Goal: Navigation & Orientation: Understand site structure

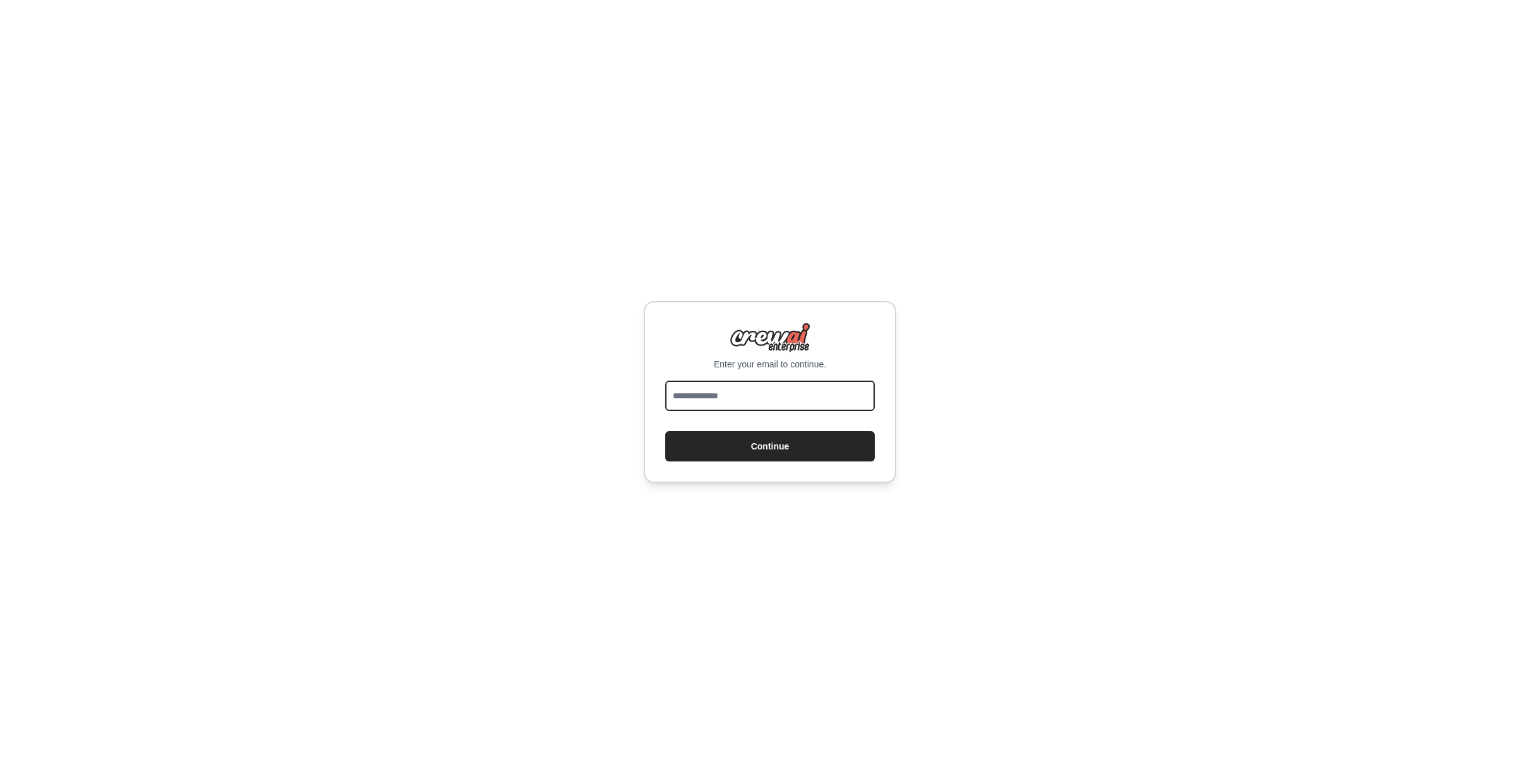
click at [737, 395] on input "email" at bounding box center [770, 396] width 209 height 30
type input "**********"
click at [773, 445] on button "Continue" at bounding box center [770, 446] width 209 height 30
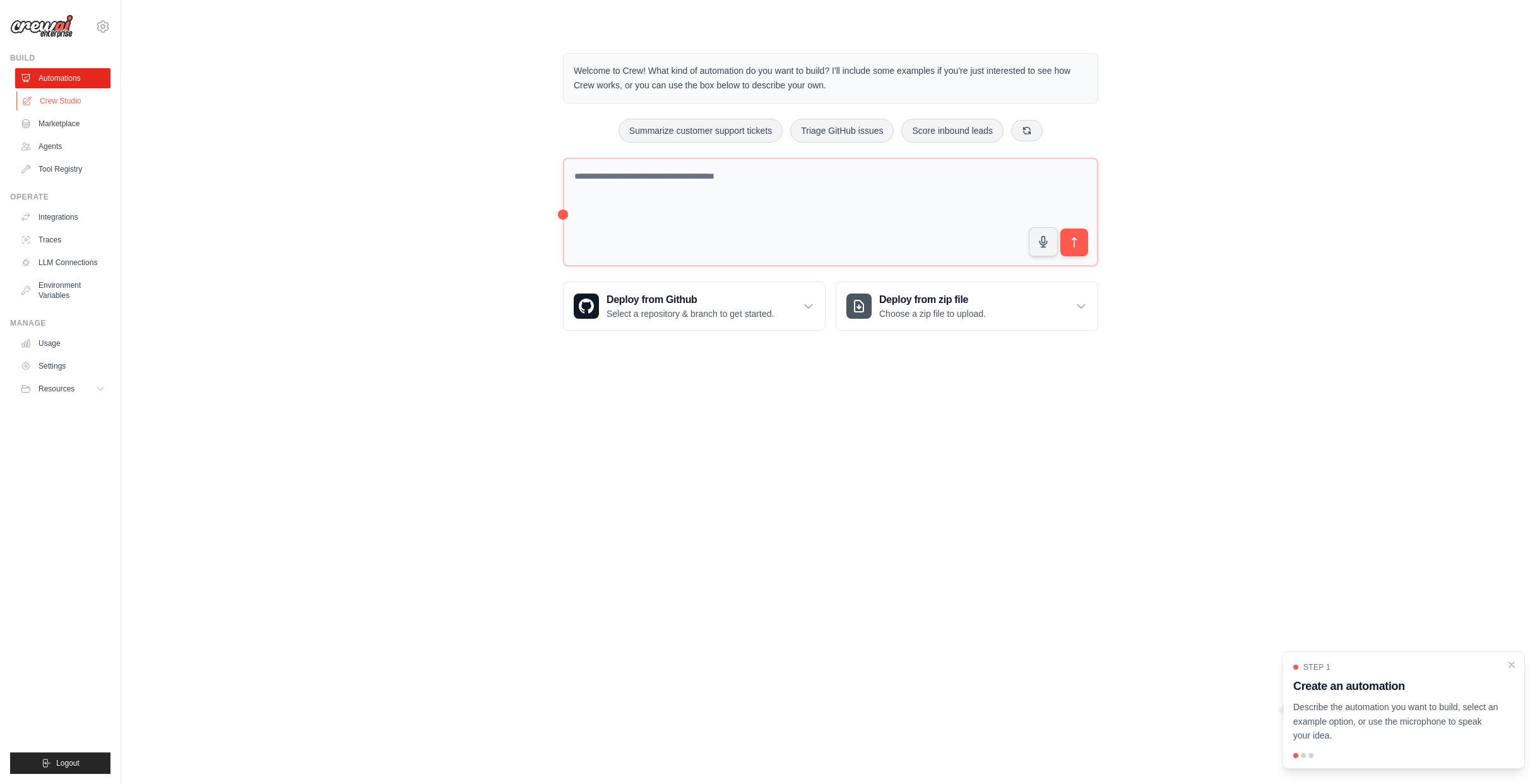
click at [80, 106] on link "Crew Studio" at bounding box center [64, 101] width 95 height 20
click at [63, 104] on link "Crew Studio" at bounding box center [64, 101] width 95 height 20
click at [63, 125] on link "Marketplace" at bounding box center [64, 124] width 95 height 20
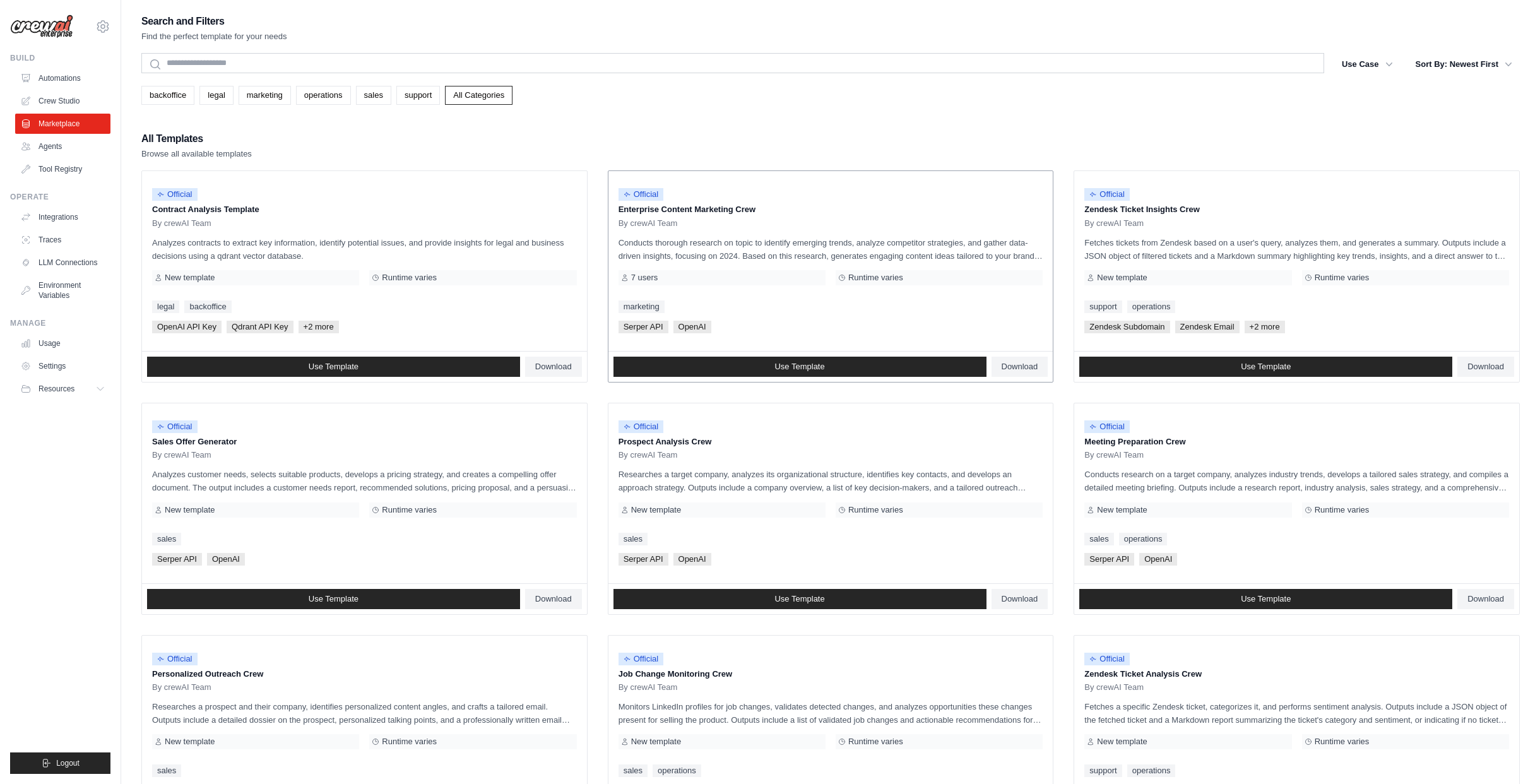
scroll to position [386, 0]
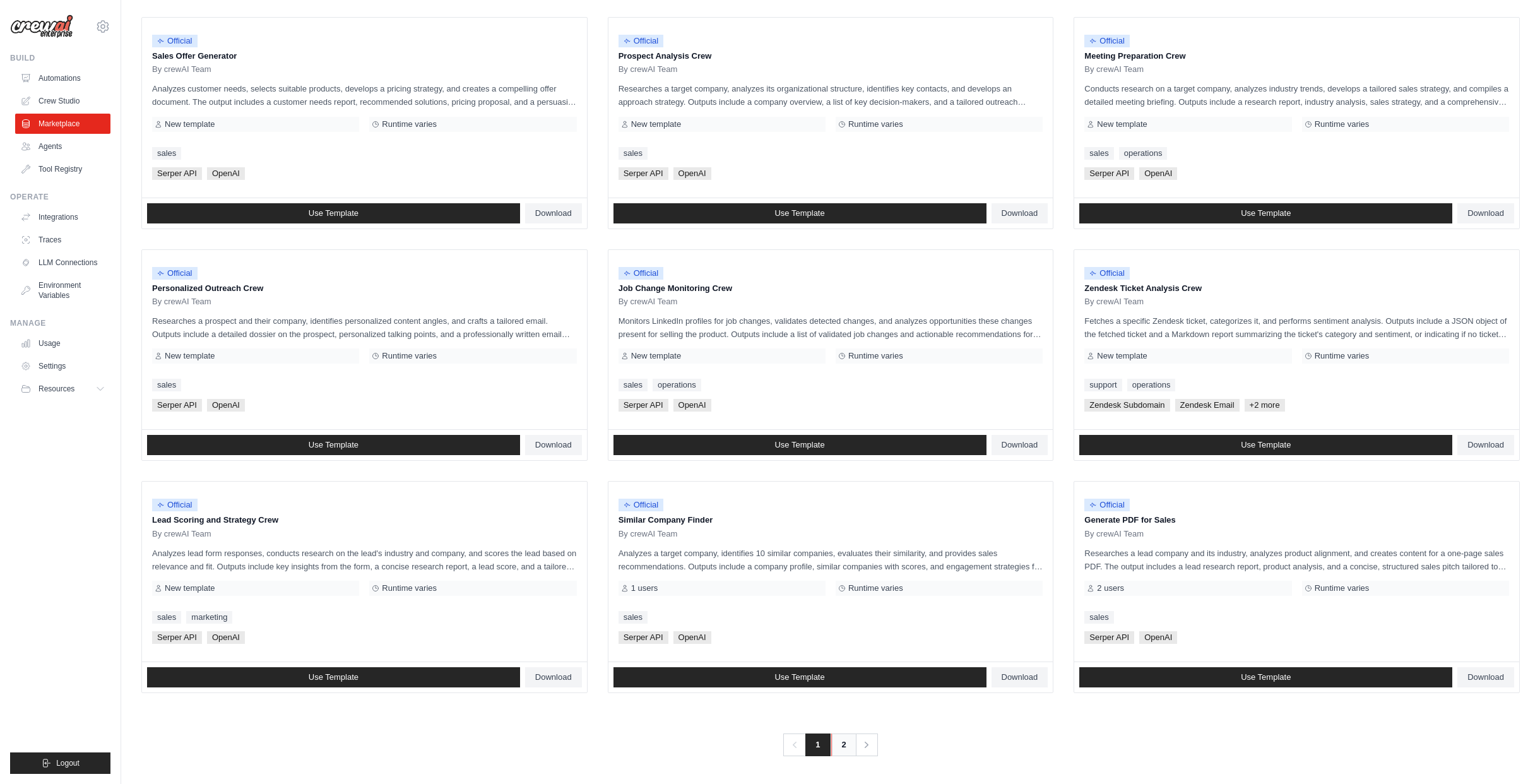
click at [841, 740] on link "2" at bounding box center [844, 744] width 25 height 23
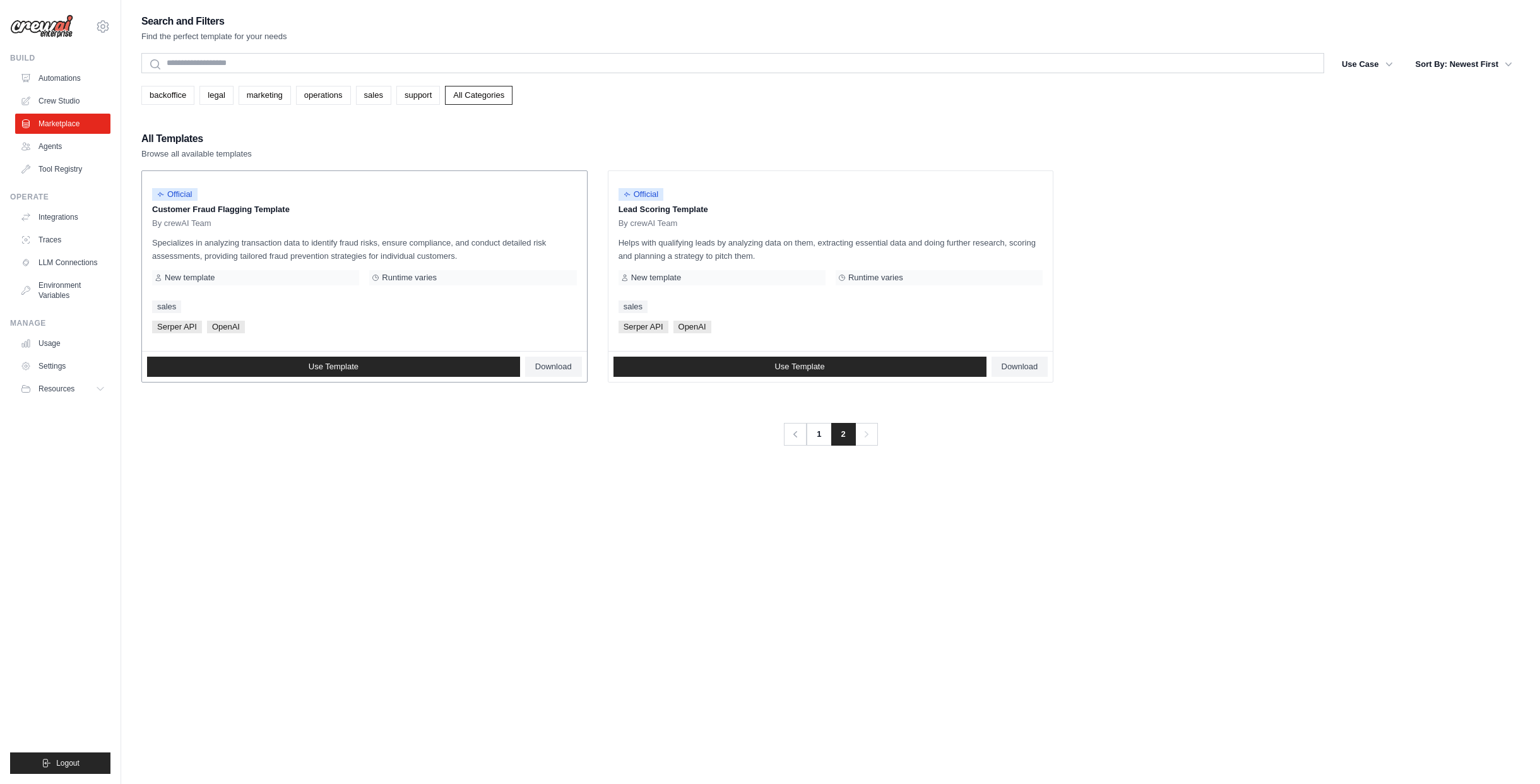
click at [183, 217] on div "Official Customer Fraud Flagging Template By crewAI Team" at bounding box center [364, 204] width 424 height 48
click at [58, 167] on link "Tool Registry" at bounding box center [64, 169] width 95 height 20
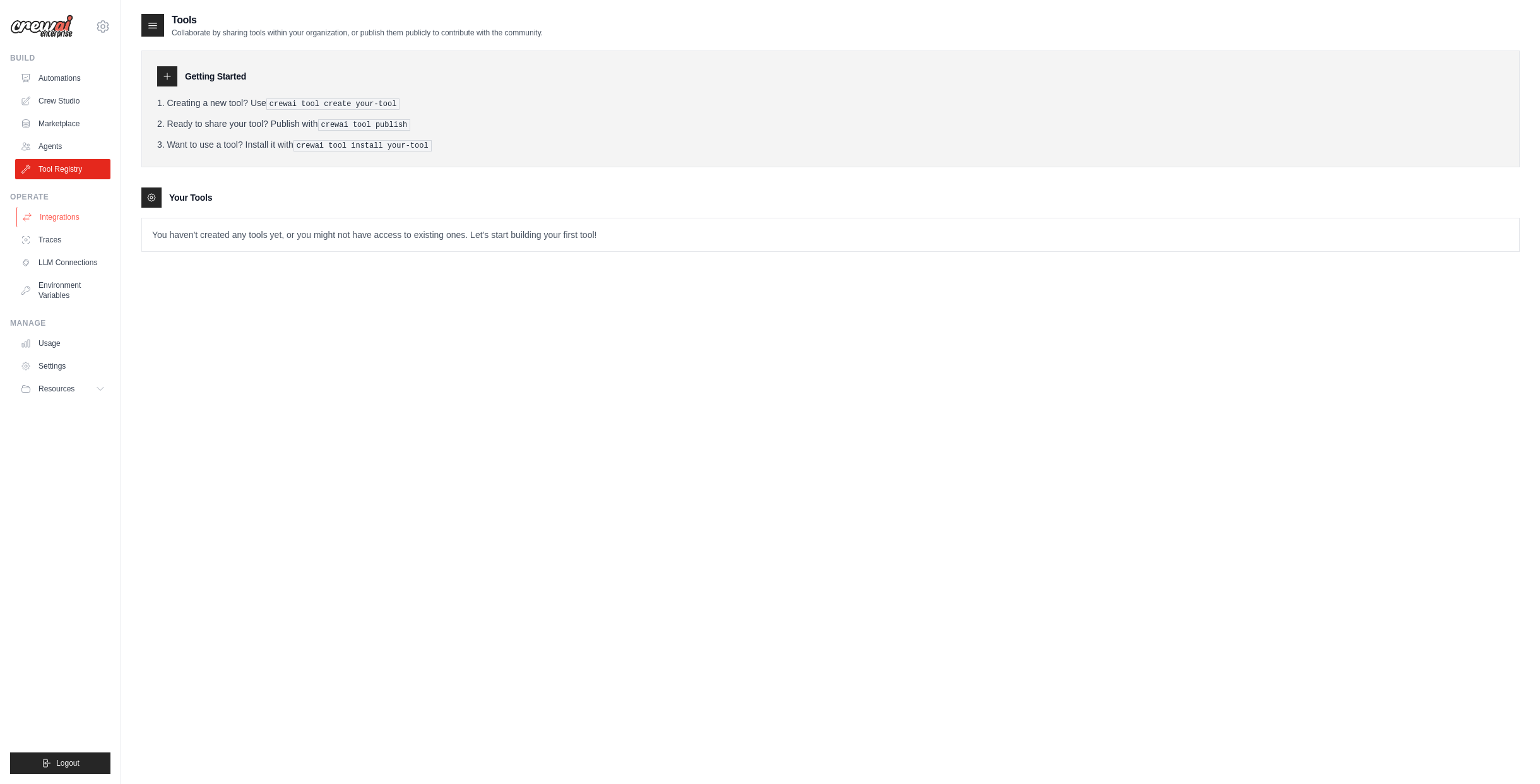
click at [63, 219] on link "Integrations" at bounding box center [64, 217] width 95 height 20
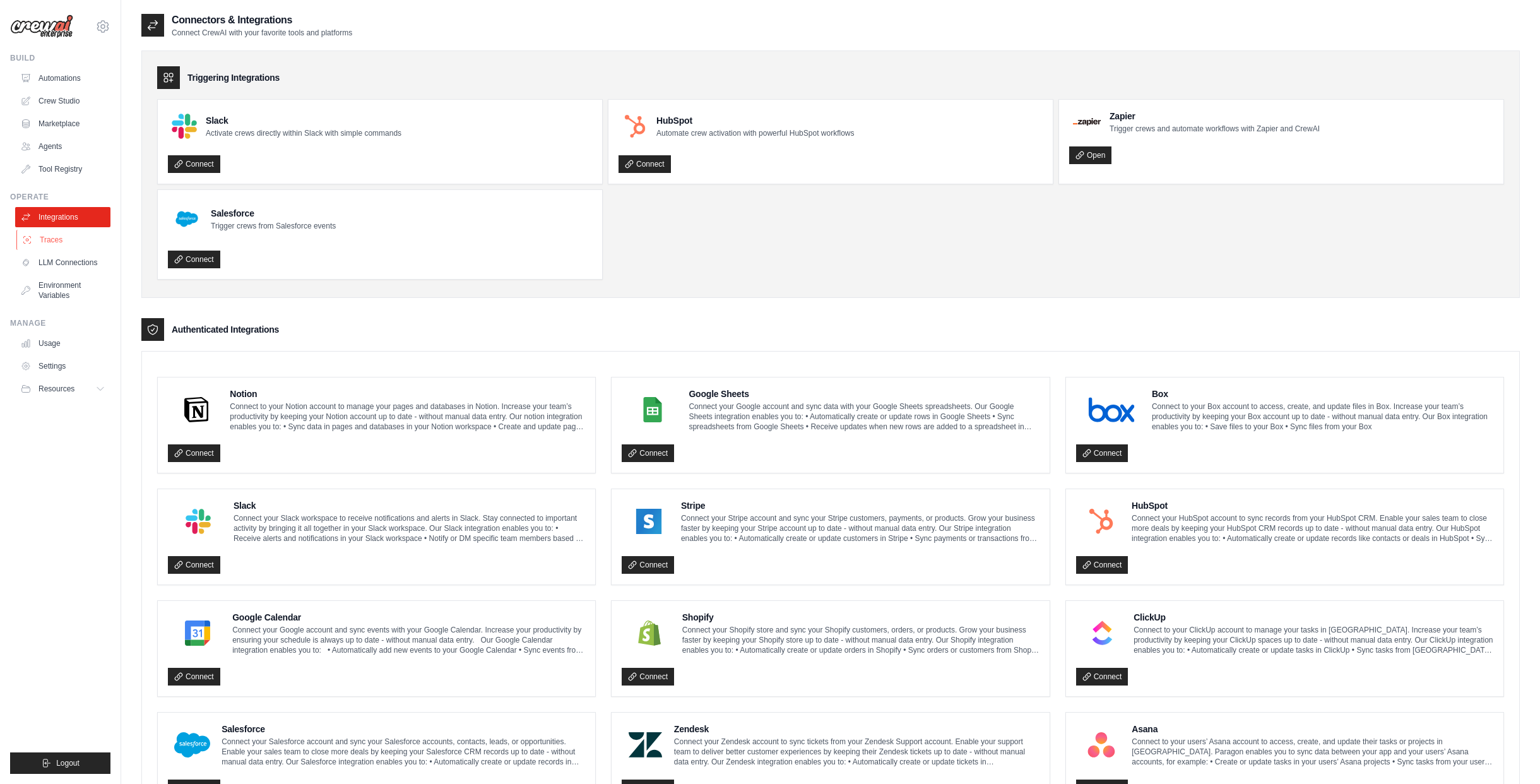
click at [63, 240] on link "Traces" at bounding box center [64, 239] width 95 height 20
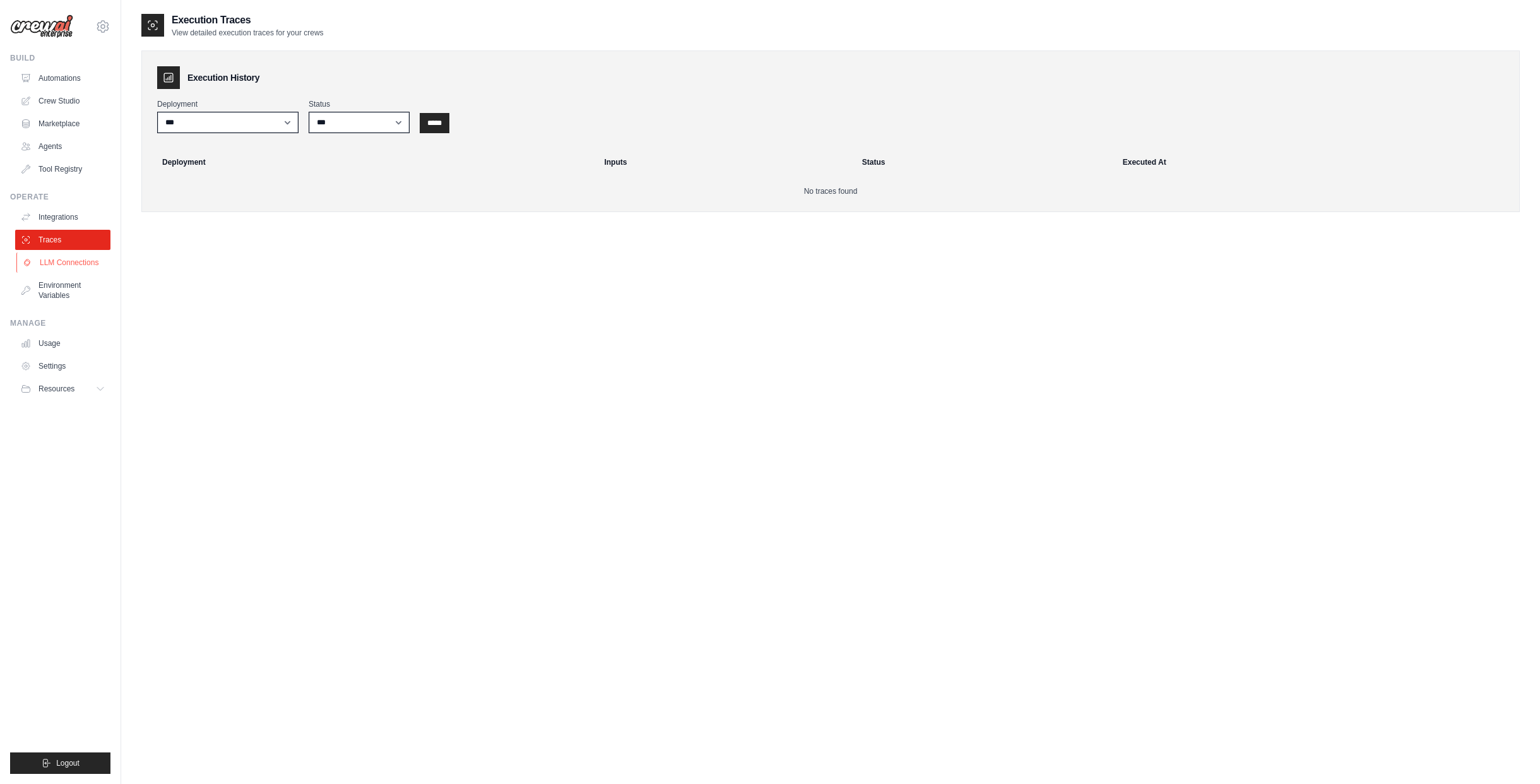
click at [64, 264] on link "LLM Connections" at bounding box center [64, 263] width 95 height 20
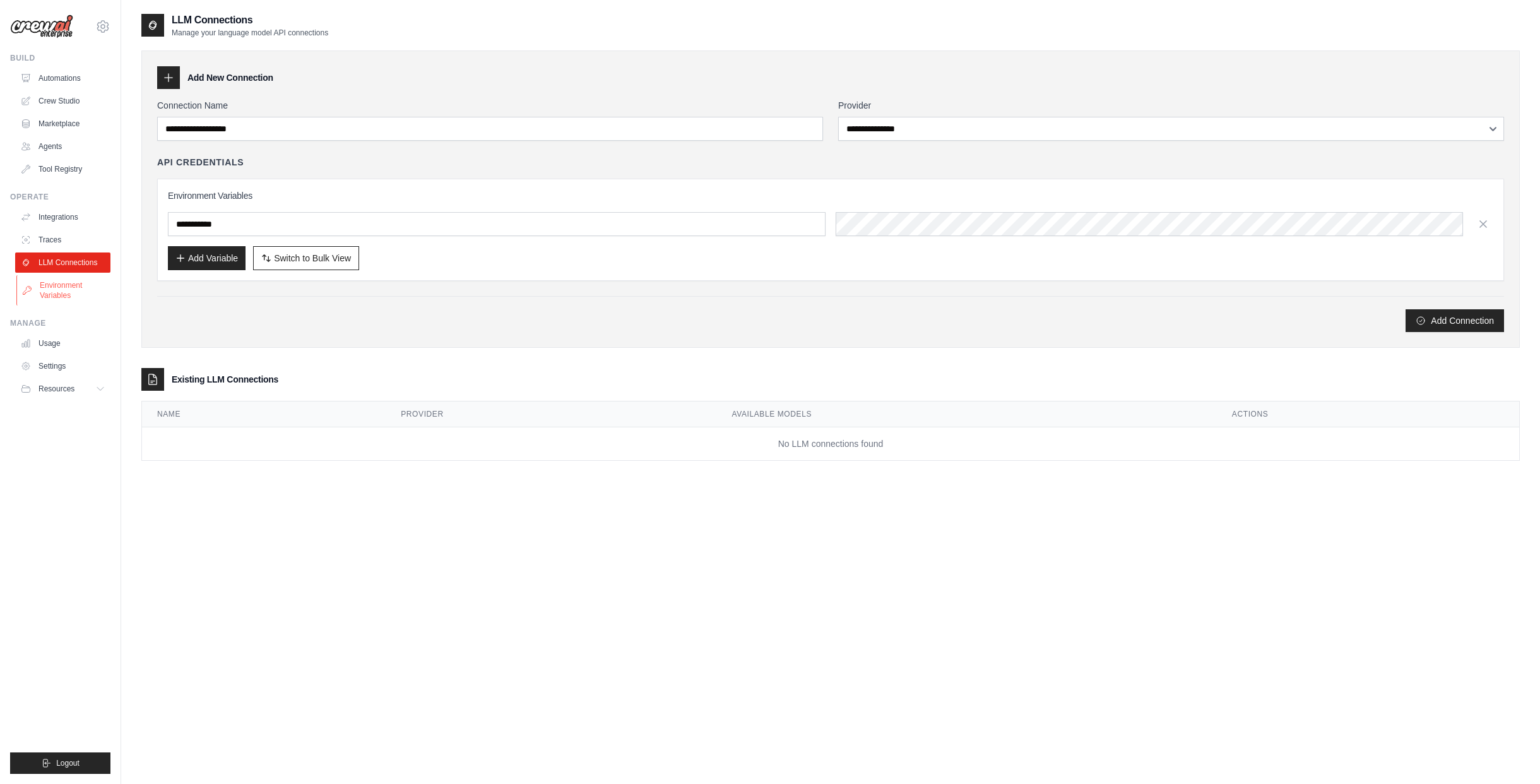
click at [64, 295] on link "Environment Variables" at bounding box center [64, 290] width 95 height 30
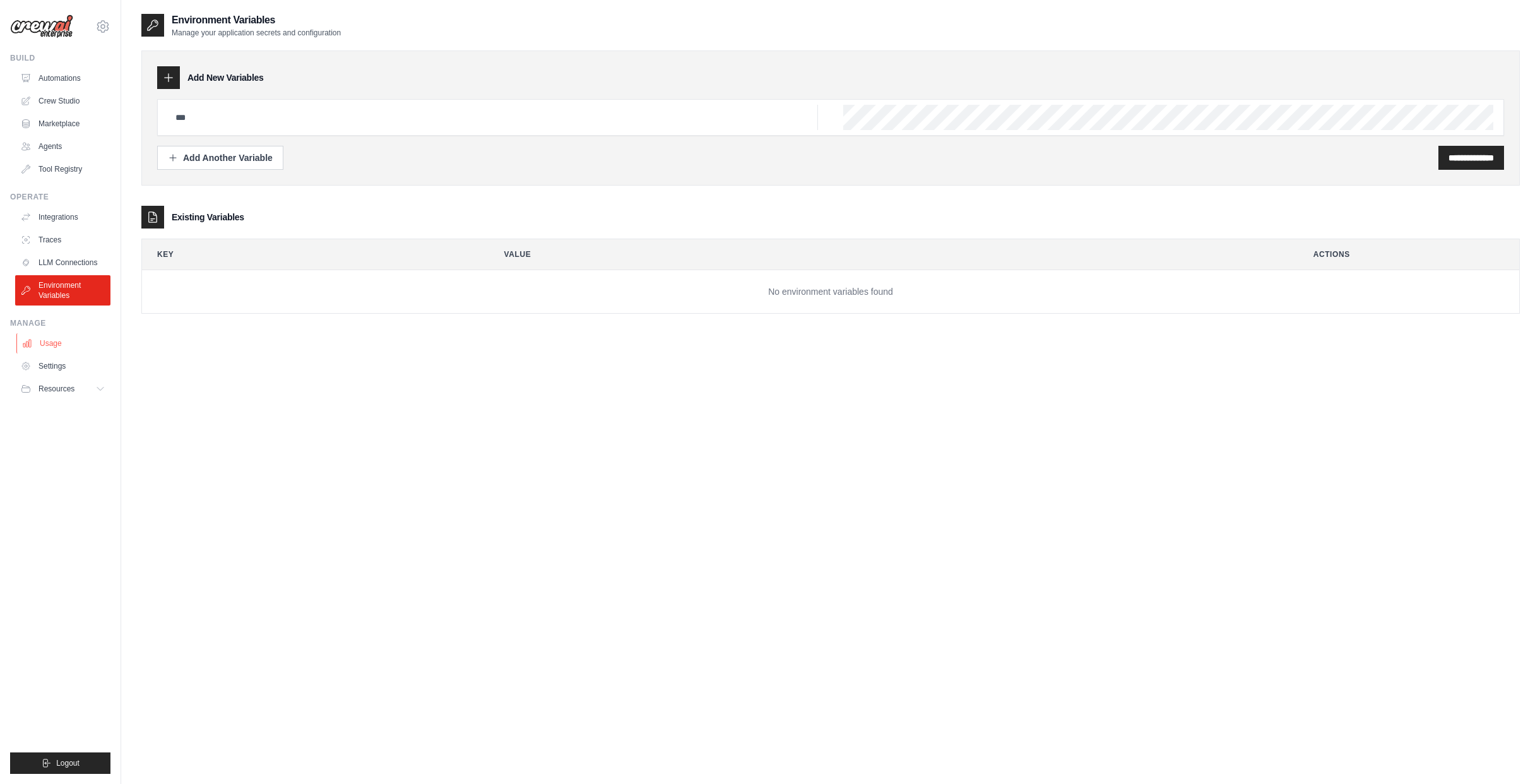
click at [55, 338] on link "Usage" at bounding box center [64, 343] width 95 height 20
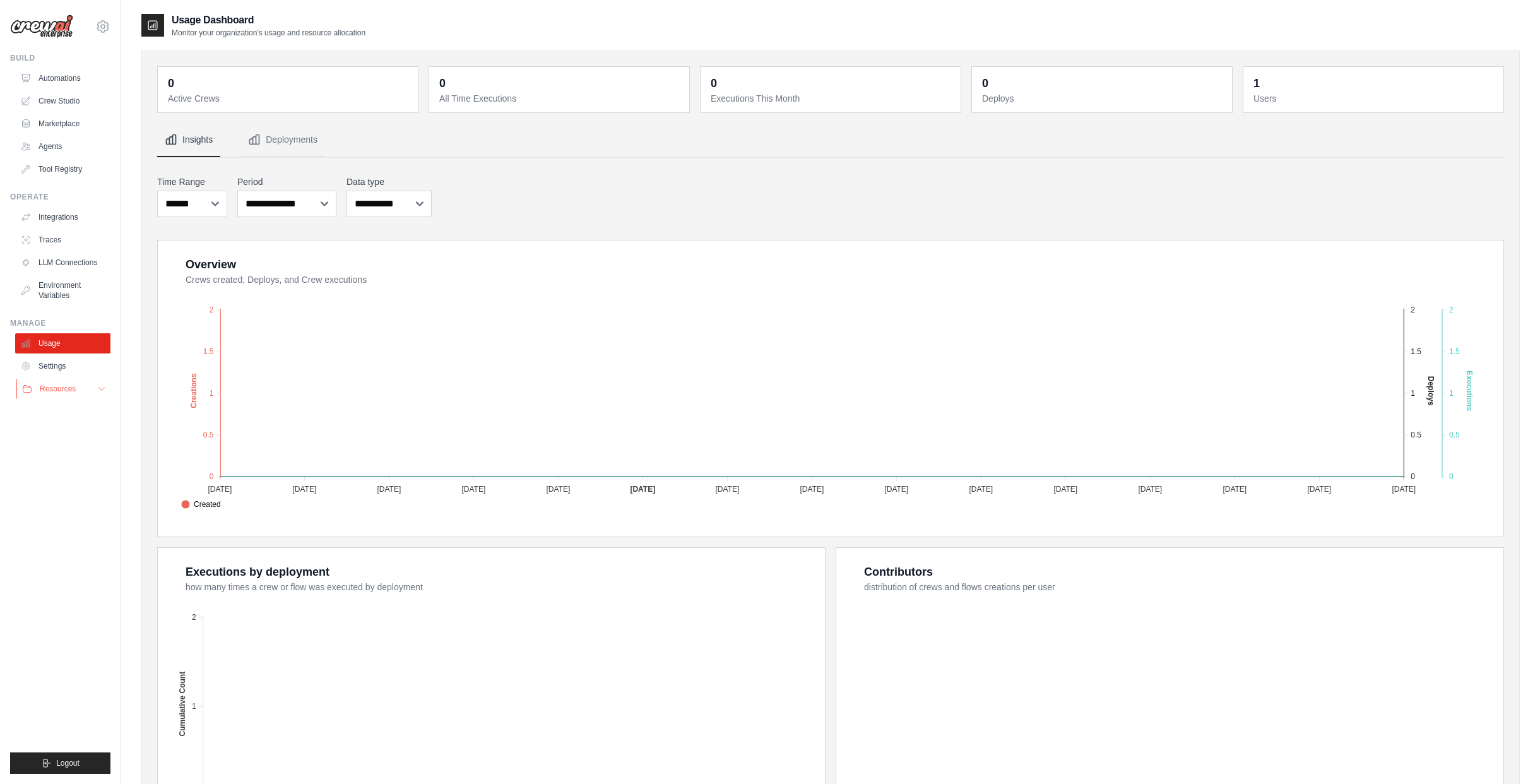
click at [97, 387] on icon at bounding box center [101, 388] width 10 height 10
click at [80, 412] on span "Documentation" at bounding box center [70, 410] width 51 height 10
click at [55, 411] on span "Documentation" at bounding box center [70, 410] width 51 height 10
click at [77, 73] on link "Automations" at bounding box center [64, 78] width 95 height 20
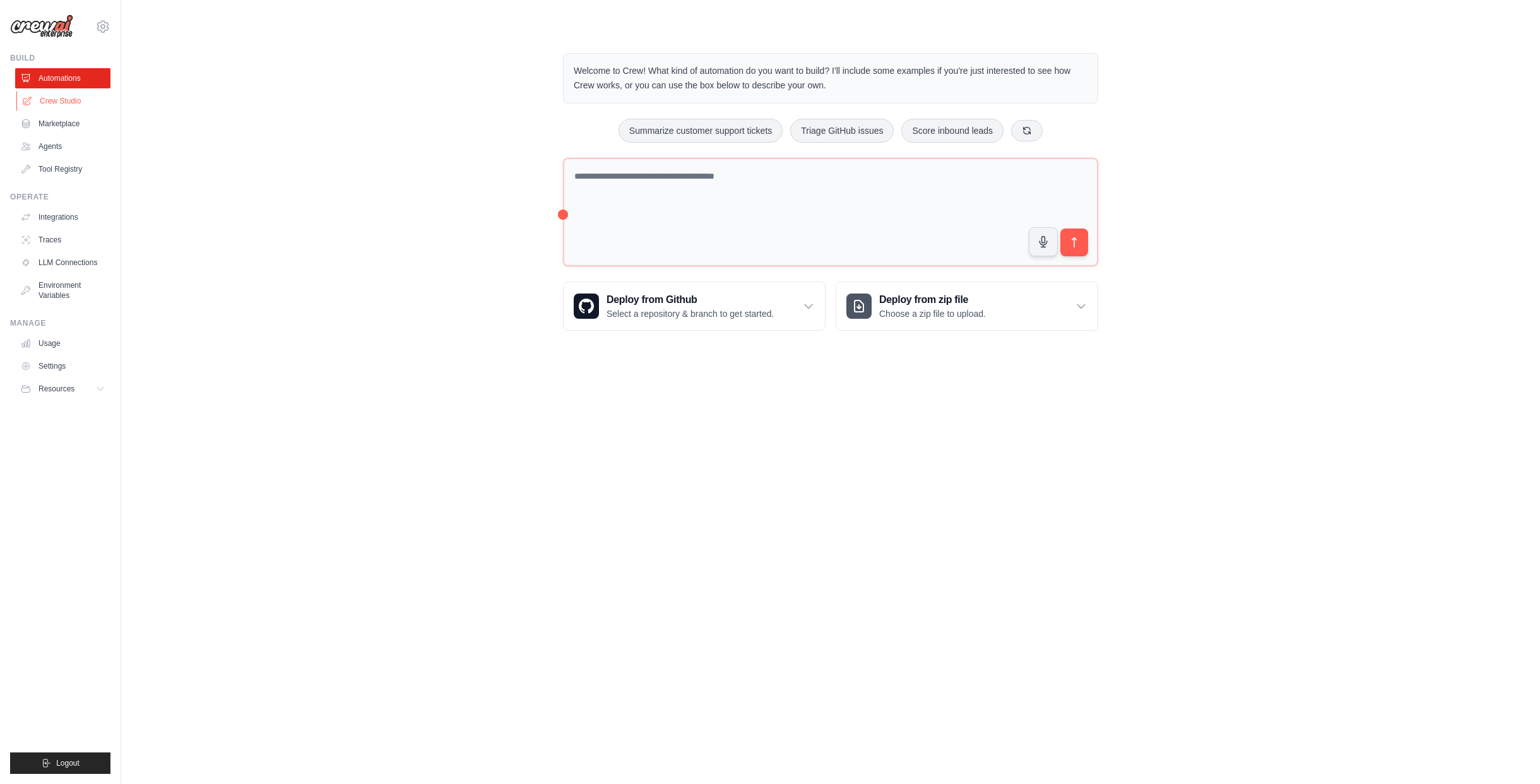
click at [59, 99] on link "Crew Studio" at bounding box center [64, 101] width 95 height 20
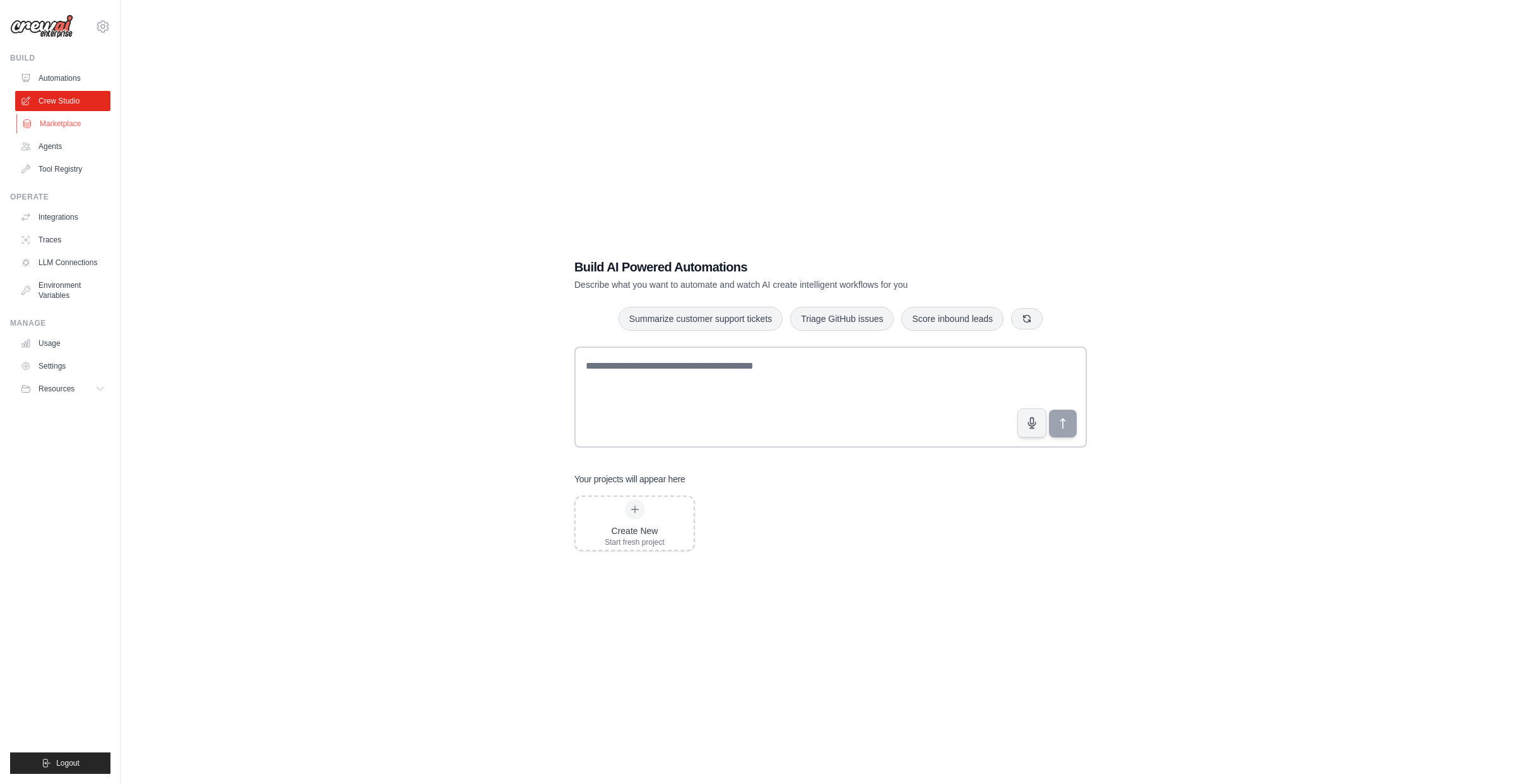
click at [57, 128] on link "Marketplace" at bounding box center [64, 124] width 95 height 20
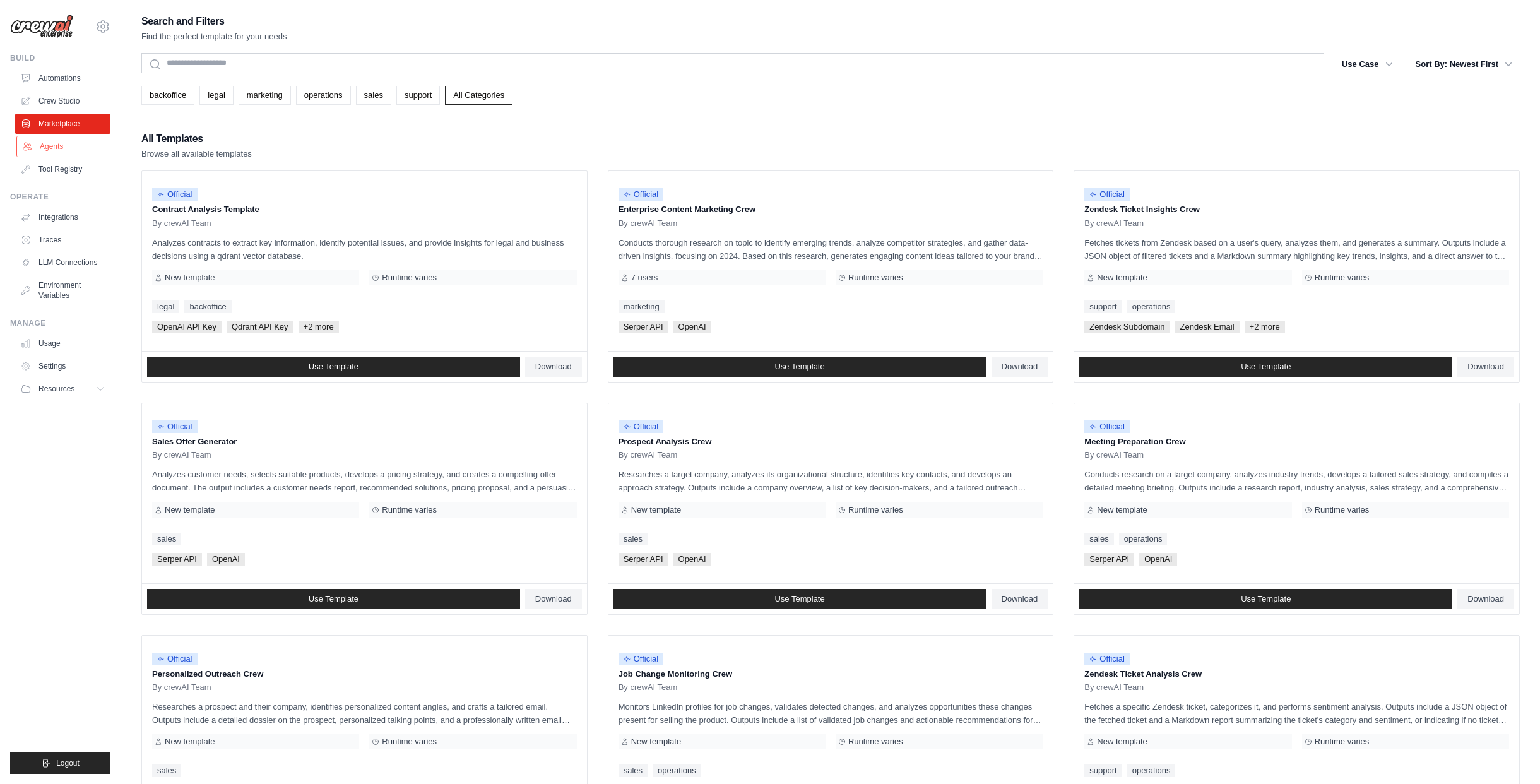
click at [57, 147] on link "Agents" at bounding box center [64, 146] width 95 height 20
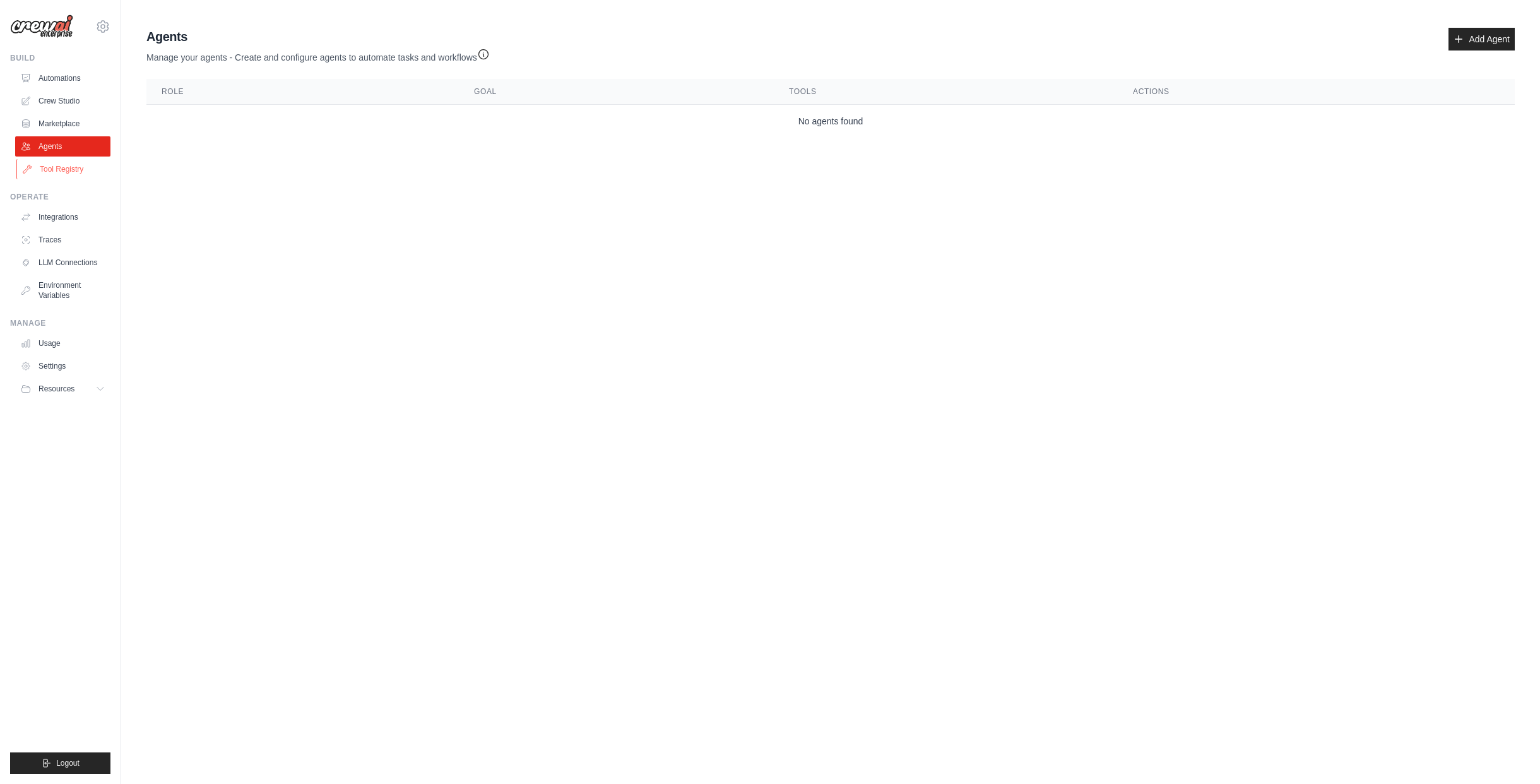
click at [65, 168] on link "Tool Registry" at bounding box center [64, 169] width 95 height 20
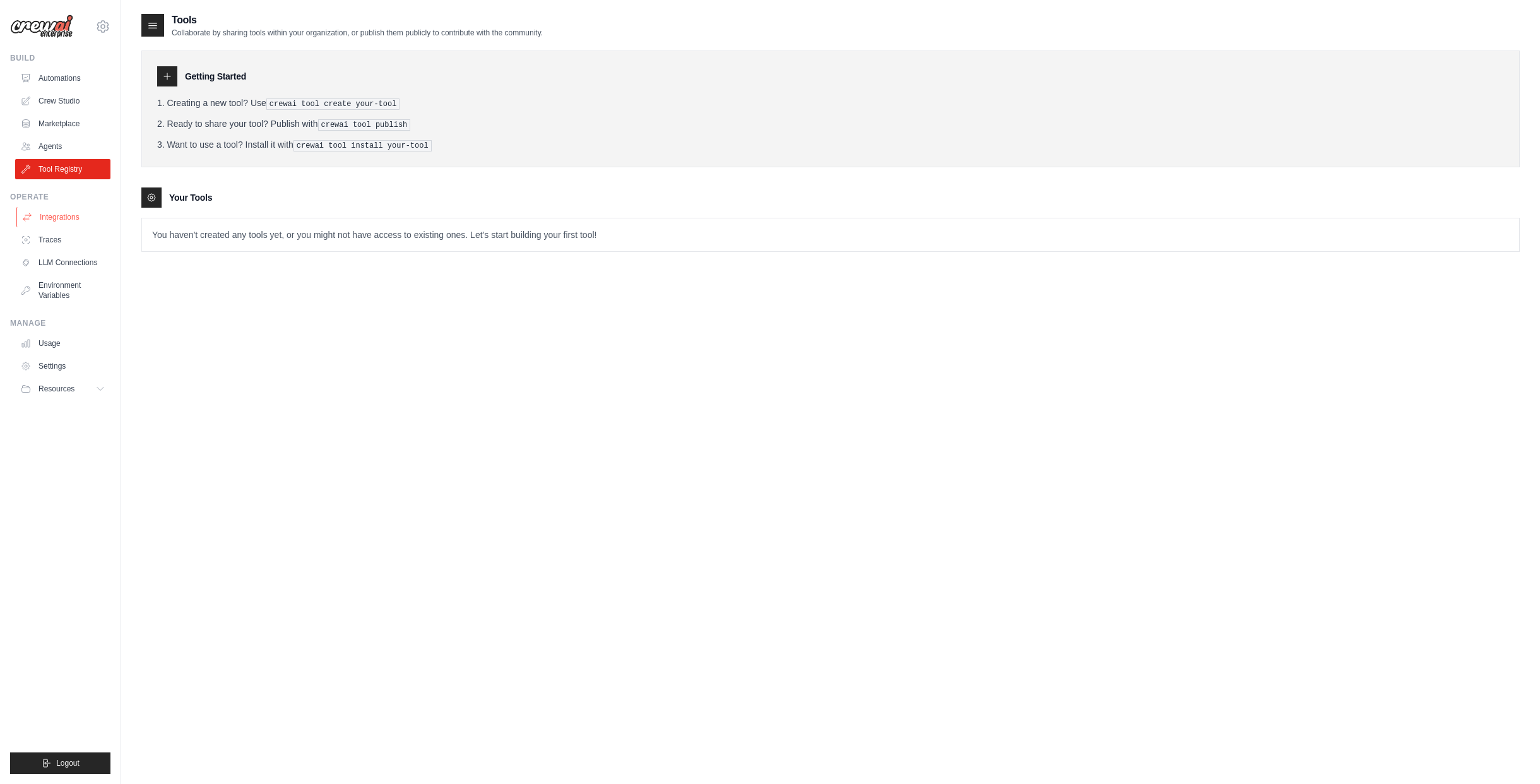
click at [55, 220] on link "Integrations" at bounding box center [64, 217] width 95 height 20
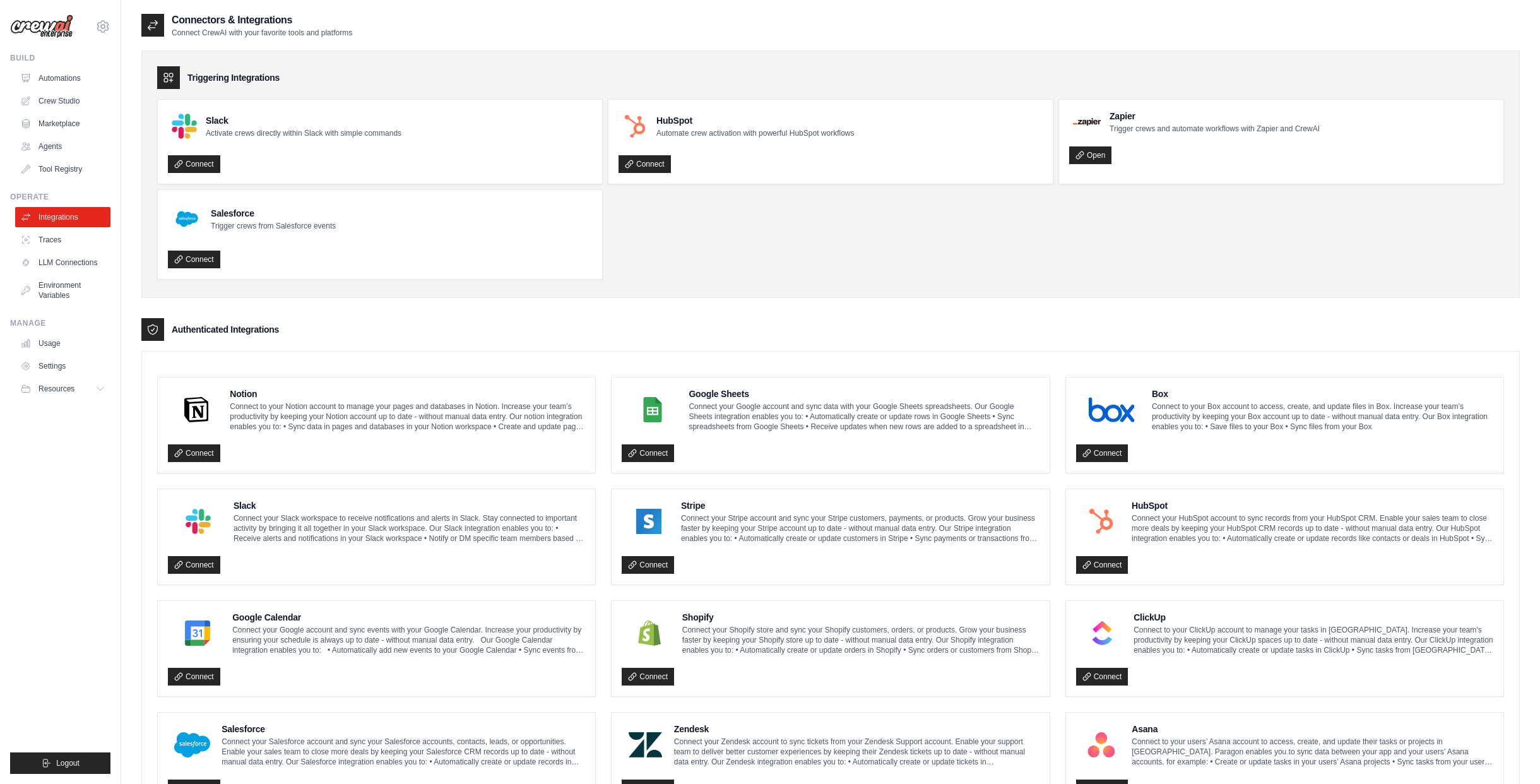
click at [63, 243] on link "Traces" at bounding box center [63, 239] width 95 height 20
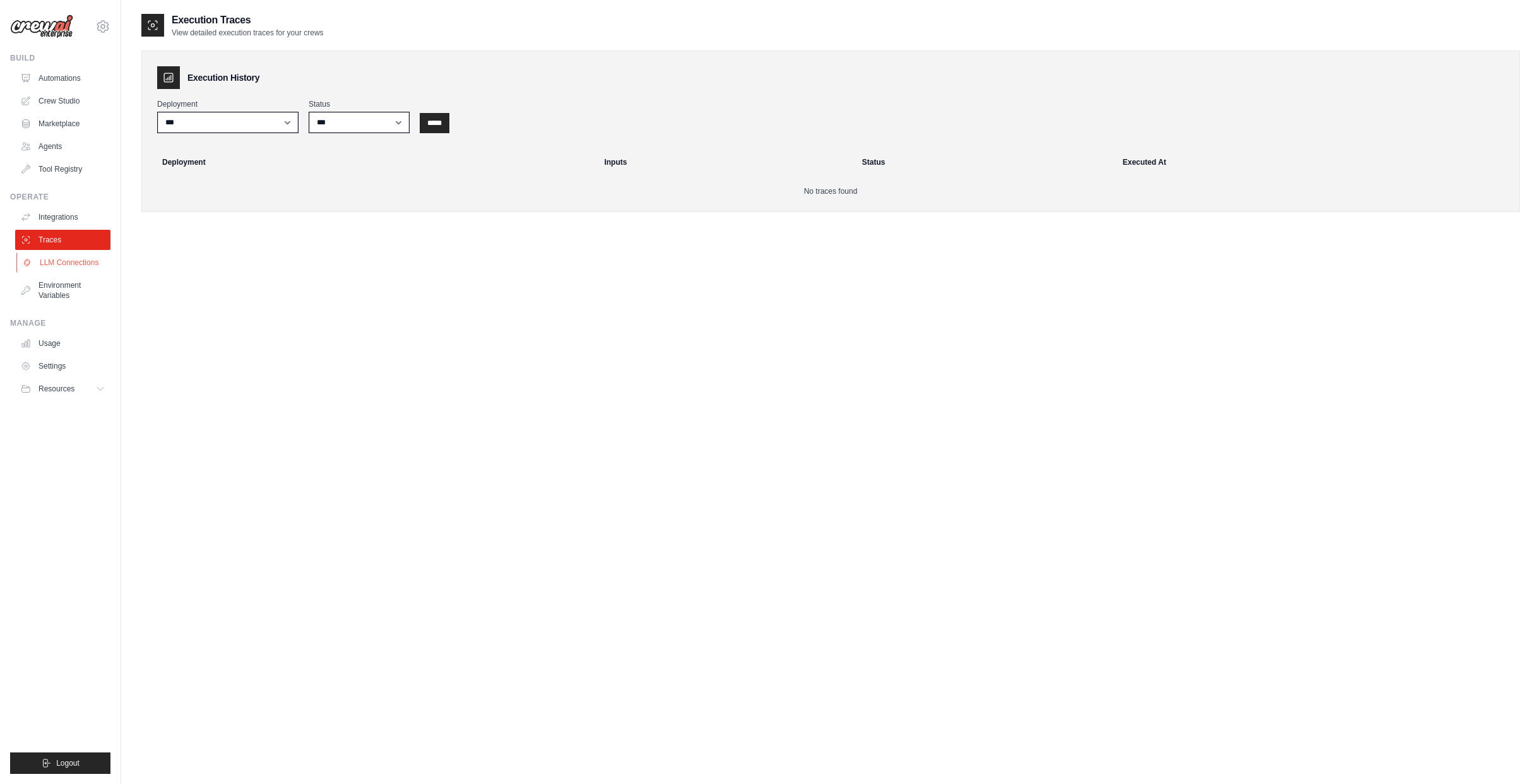
click at [71, 258] on link "LLM Connections" at bounding box center [64, 263] width 95 height 20
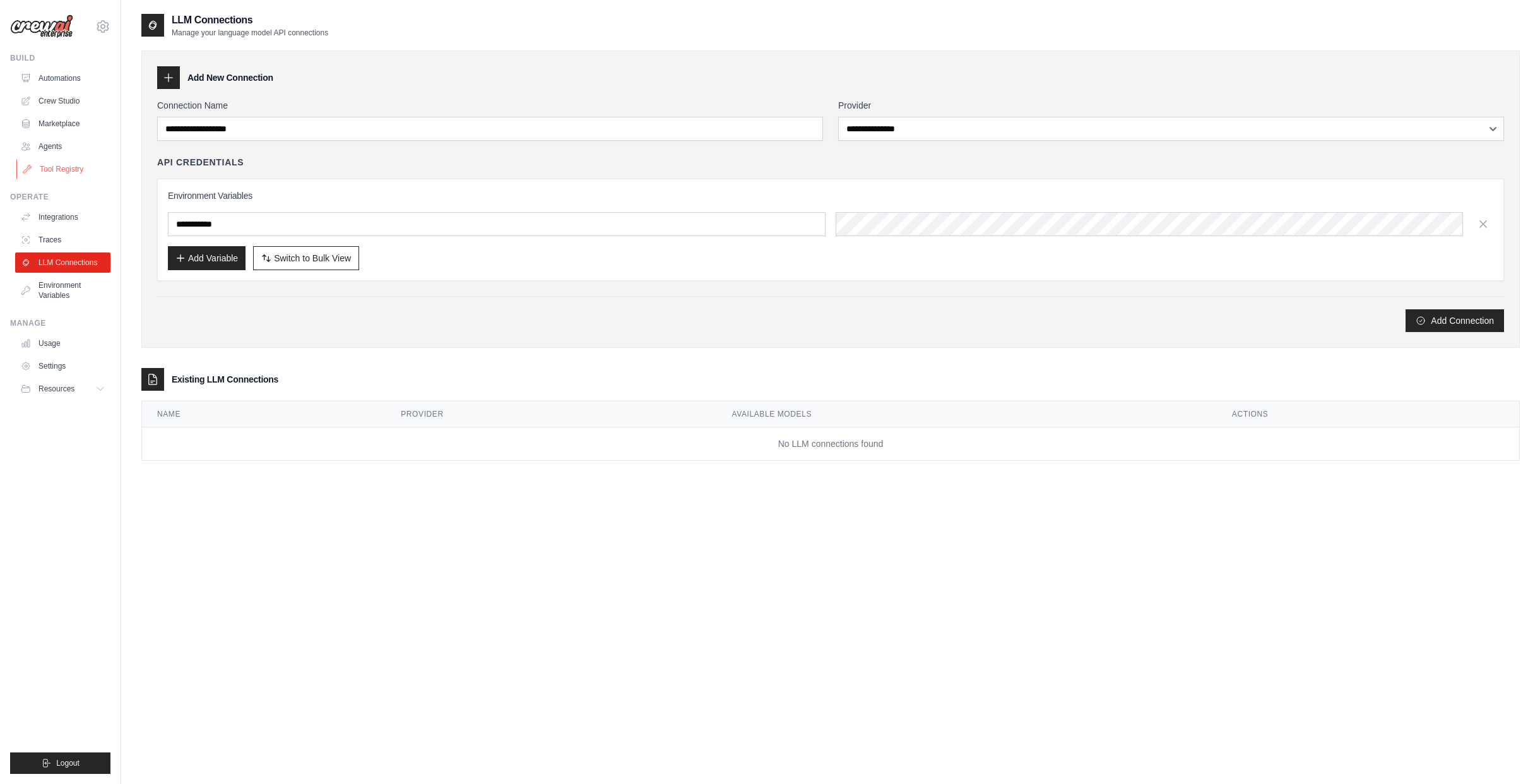
click at [50, 172] on link "Tool Registry" at bounding box center [64, 169] width 95 height 20
